Goal: Find contact information: Find contact information

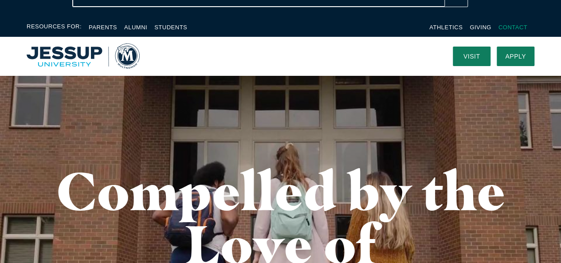
click at [511, 30] on link "Contact" at bounding box center [513, 27] width 29 height 7
